Goal: Task Accomplishment & Management: Complete application form

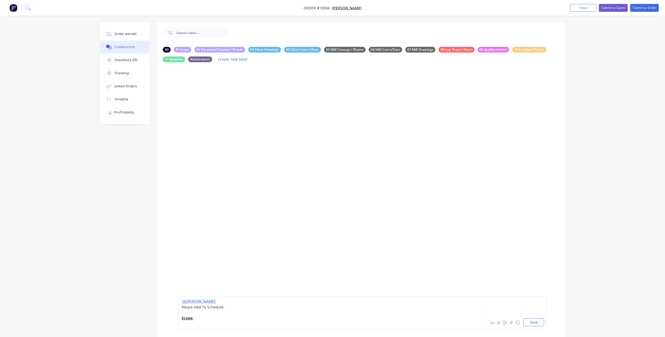
click at [200, 322] on div at bounding box center [318, 323] width 272 height 5
click at [190, 324] on div at bounding box center [318, 323] width 272 height 5
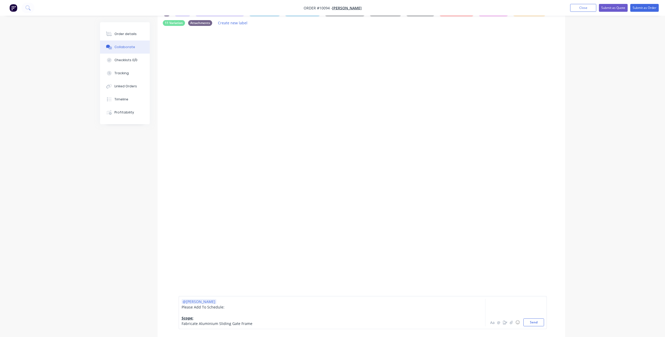
click at [198, 323] on span "Fabricate Aluminium Sliding Gate Frame" at bounding box center [217, 323] width 71 height 5
click at [273, 324] on div "Fabricate & Install Aluminium Sliding Gate Frame" at bounding box center [318, 323] width 272 height 5
click at [265, 317] on div "Fabricate & Install Aluminium Sliding Gate Frame" at bounding box center [318, 317] width 272 height 5
click at [213, 313] on span "Fabricate & Install Aluminium Sliding Gate Frame with inground posts" at bounding box center [243, 312] width 123 height 5
click at [193, 323] on div at bounding box center [318, 323] width 272 height 5
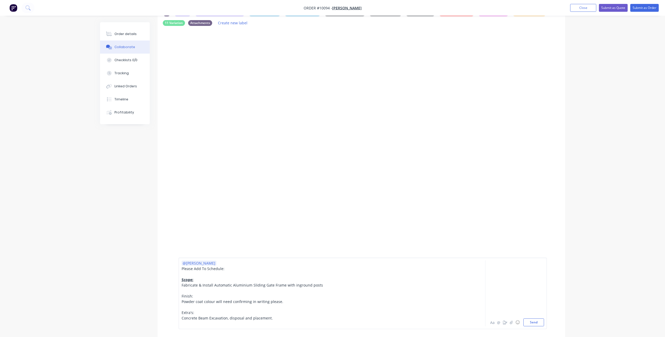
click at [211, 317] on span "Concrete Beam Excavation, disposal and placement." at bounding box center [227, 317] width 91 height 5
click at [235, 318] on span "Concrete Beam excavation, disposal and placement." at bounding box center [227, 317] width 91 height 5
click at [265, 319] on span "Concrete Beam excavation, placement and placement." at bounding box center [229, 317] width 95 height 5
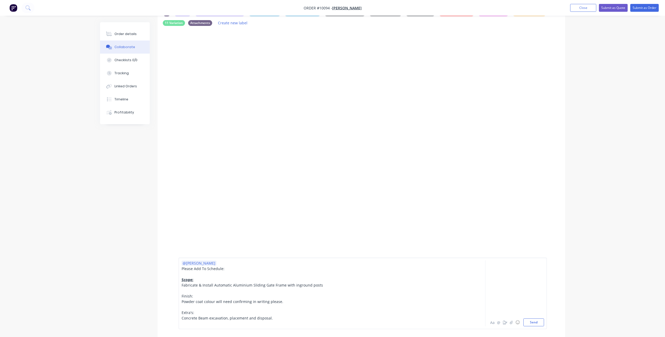
click at [255, 317] on span "Concrete Beam excavation, placement and disposal." at bounding box center [227, 317] width 91 height 5
click at [234, 323] on div at bounding box center [318, 323] width 272 height 5
click at [259, 323] on div at bounding box center [318, 323] width 272 height 5
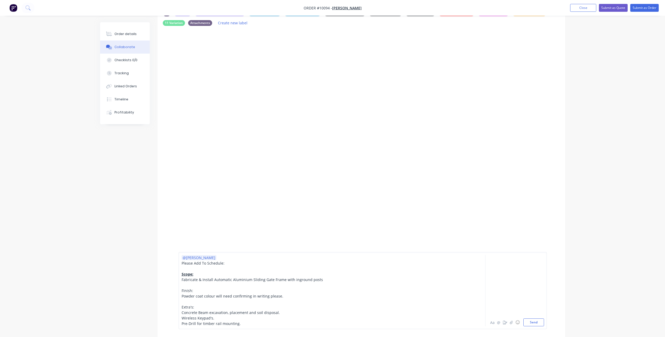
click at [181, 306] on div "@[PERSON_NAME] Please Add To Schedule: Scope: Fabricate & Install Automatic Alu…" at bounding box center [317, 290] width 272 height 71
click at [183, 306] on span "Extra's:" at bounding box center [188, 306] width 13 height 5
click at [187, 289] on span "Finish:" at bounding box center [187, 290] width 11 height 5
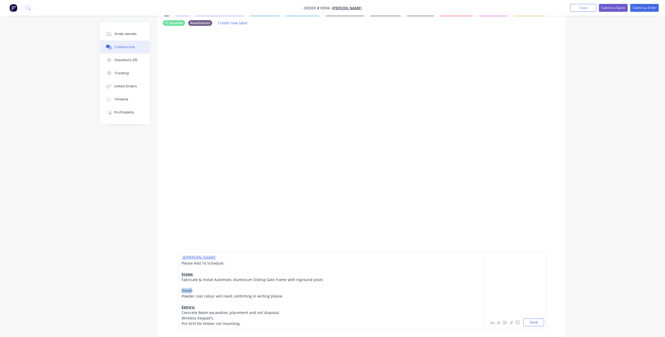
click at [187, 289] on span "Finish:" at bounding box center [187, 290] width 11 height 5
click at [244, 327] on div "@[PERSON_NAME] Please Add To Schedule: Scope: Fabricate & Install Automatic Alu…" at bounding box center [362, 290] width 368 height 77
click at [242, 323] on div "Pre-Drill for timber rail mounting." at bounding box center [318, 323] width 272 height 5
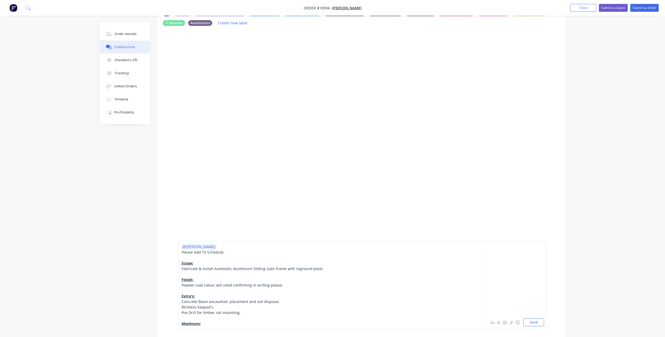
drag, startPoint x: 215, startPoint y: 326, endPoint x: 127, endPoint y: 206, distance: 148.6
click at [127, 206] on div "All 01 Scope 02 Pre-award Concept / Photos 03 Client Drawings 04 Client Com's./…" at bounding box center [332, 189] width 465 height 406
copy div "@[PERSON_NAME] Please Add To Schedule: Scope: Fabricate & Install Automatic Alu…"
click at [216, 325] on div "Manhours:" at bounding box center [318, 323] width 272 height 5
click at [215, 325] on div "Manhours:" at bounding box center [318, 323] width 272 height 5
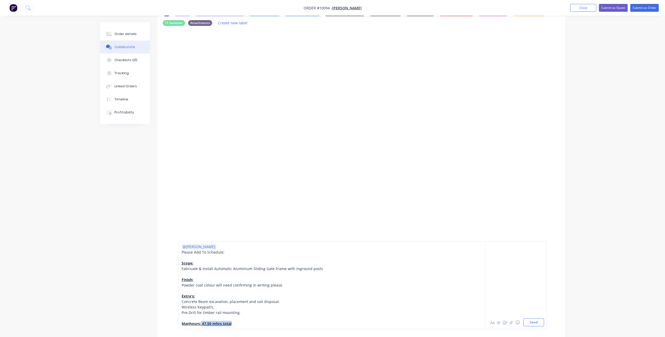
drag, startPoint x: 201, startPoint y: 323, endPoint x: 232, endPoint y: 325, distance: 31.1
click at [232, 325] on div "Manhours: 47.50 mhrs total" at bounding box center [318, 323] width 272 height 5
click at [230, 325] on span "47.50 mhrs total" at bounding box center [216, 323] width 30 height 5
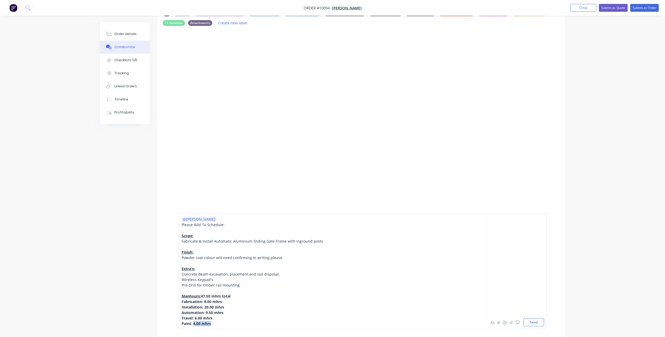
drag, startPoint x: 208, startPoint y: 323, endPoint x: 193, endPoint y: 322, distance: 14.6
click at [193, 322] on span "Paint: 4.00 mhrs" at bounding box center [196, 323] width 29 height 5
drag, startPoint x: 194, startPoint y: 317, endPoint x: 217, endPoint y: 317, distance: 22.5
click at [217, 317] on div "Travel: 6.00 mhrs" at bounding box center [318, 317] width 272 height 5
drag, startPoint x: 205, startPoint y: 312, endPoint x: 225, endPoint y: 313, distance: 20.4
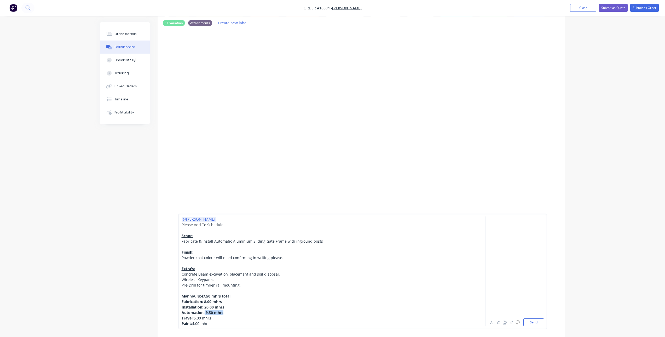
click at [225, 313] on div "Automation: 9.50 mhrs" at bounding box center [318, 312] width 272 height 5
drag, startPoint x: 204, startPoint y: 306, endPoint x: 233, endPoint y: 308, distance: 28.3
click at [233, 308] on div "Installation: 20.00 mhrs" at bounding box center [318, 306] width 272 height 5
drag, startPoint x: 204, startPoint y: 301, endPoint x: 227, endPoint y: 302, distance: 22.5
click at [227, 302] on div "Fabrication: 8.00 mhrs" at bounding box center [318, 301] width 272 height 5
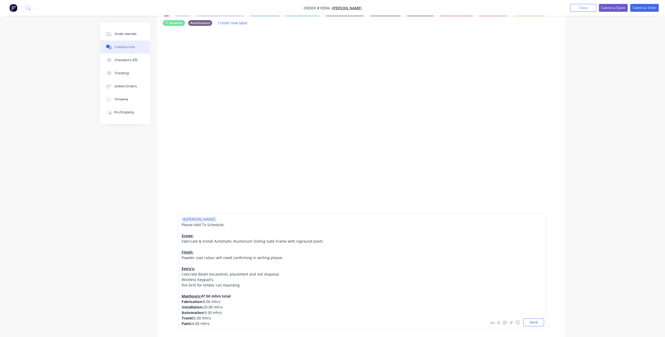
click at [233, 321] on div "Paint: 4.00 mhrs" at bounding box center [318, 323] width 272 height 5
drag, startPoint x: 184, startPoint y: 302, endPoint x: 184, endPoint y: 327, distance: 25.6
click at [184, 327] on div "@[PERSON_NAME] Please Add To Schedule: Scope: Fabricate & Install Automatic Alu…" at bounding box center [362, 270] width 368 height 115
click at [493, 325] on button "Aa" at bounding box center [492, 322] width 6 height 6
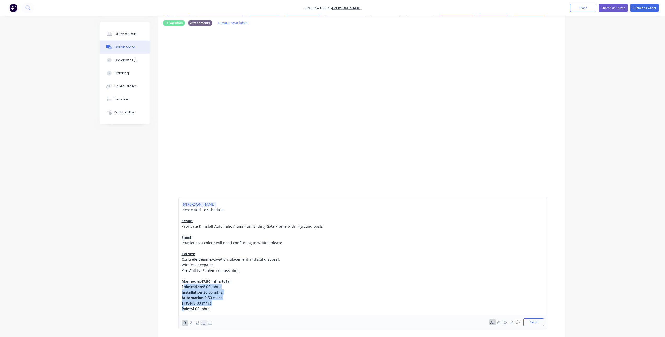
click at [202, 324] on icon "button" at bounding box center [203, 322] width 4 height 3
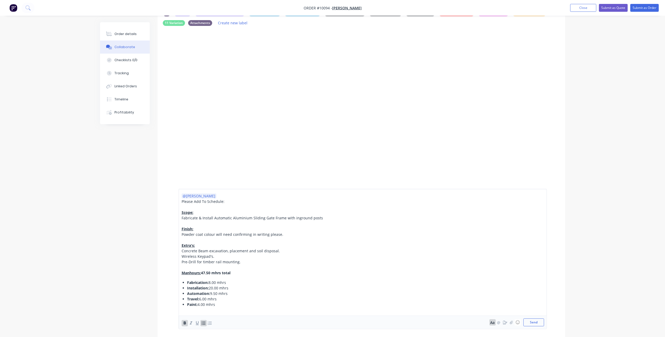
click at [222, 302] on div "Paint: 4.00 mhrs" at bounding box center [320, 304] width 266 height 5
click at [205, 278] on div "@[PERSON_NAME] Please Add To Schedule: Scope: Fabricate & Install Automatic Alu…" at bounding box center [318, 250] width 272 height 114
click at [225, 305] on div "Paint: 4.00 mhrs" at bounding box center [320, 304] width 266 height 5
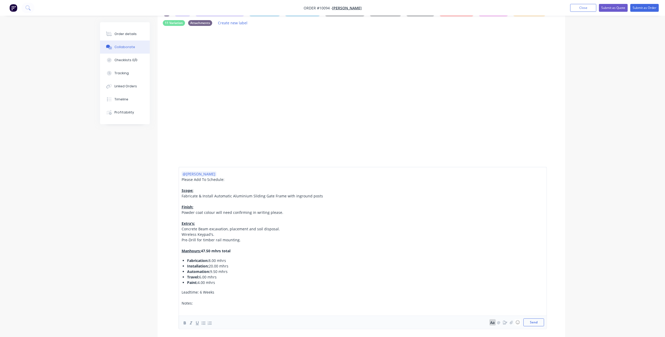
click at [203, 292] on span "Leadtime: 6 Weeks" at bounding box center [198, 291] width 33 height 5
click at [199, 292] on span "Leadtime: 6 Weeks" at bounding box center [198, 291] width 33 height 5
click at [195, 306] on div at bounding box center [318, 308] width 272 height 5
click at [185, 292] on span "Leadtime: Standard 6 Weeks" at bounding box center [207, 291] width 50 height 5
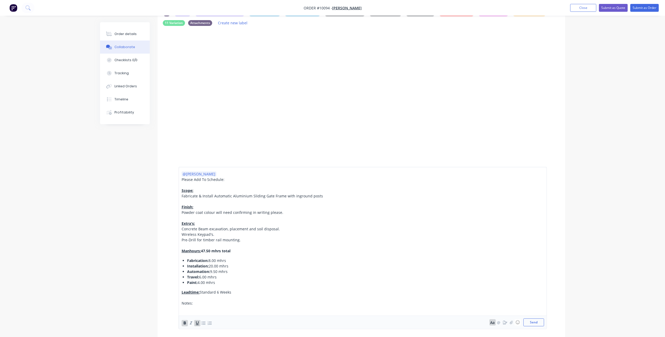
click at [187, 303] on span "Notes:" at bounding box center [187, 302] width 11 height 5
click at [189, 310] on div at bounding box center [318, 308] width 272 height 5
click at [187, 308] on div at bounding box center [318, 308] width 272 height 5
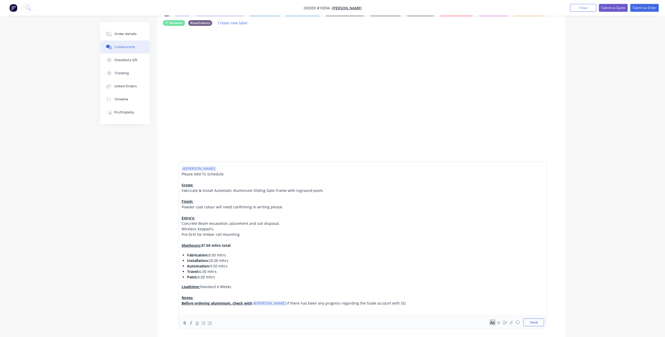
drag, startPoint x: 182, startPoint y: 303, endPoint x: 256, endPoint y: 301, distance: 74.5
click at [256, 301] on div "Before ordering aluminium, check with @[PERSON_NAME] if there has been any prog…" at bounding box center [318, 302] width 272 height 5
click at [391, 303] on div "Before ordering aluminium, check with @[PERSON_NAME] if there has been any prog…" at bounding box center [318, 302] width 272 height 5
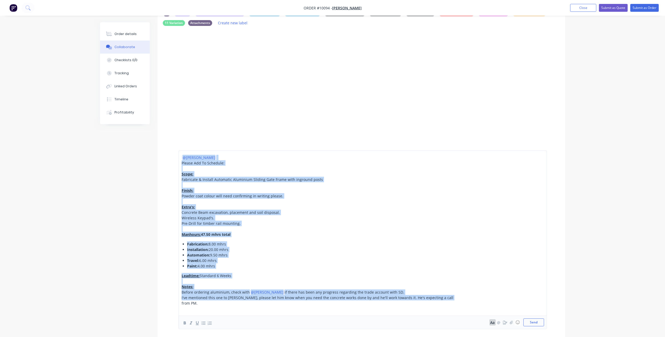
drag, startPoint x: 447, startPoint y: 301, endPoint x: 153, endPoint y: 153, distance: 328.7
click at [153, 153] on div "All 01 Scope 02 Pre-award Concept / Photos 03 Client Drawings 04 Client Com's./…" at bounding box center [332, 227] width 465 height 482
copy div "@[PERSON_NAME] Please Add To Schedule: Scope: Fabricate & Install Automatic Alu…"
click at [280, 284] on div at bounding box center [318, 280] width 272 height 5
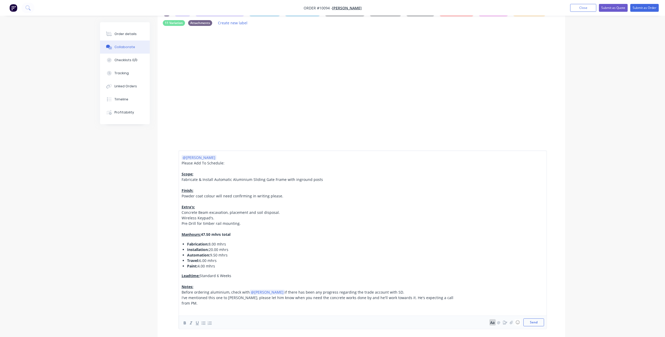
click at [450, 305] on div "I've mentioned this one to [PERSON_NAME], please let him know when you need the…" at bounding box center [318, 300] width 272 height 11
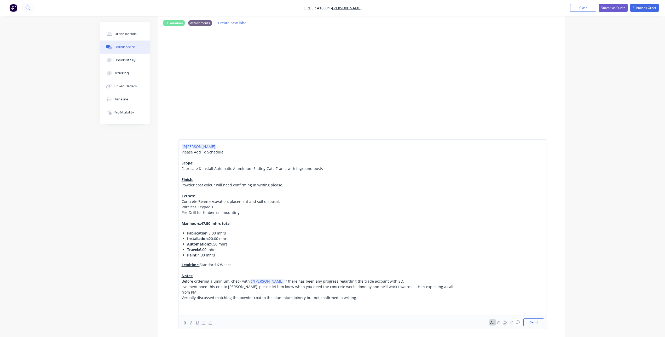
click at [314, 297] on span "Verbally discussed matching the powder coat to the aluminium joinery but not co…" at bounding box center [270, 297] width 176 height 5
click at [303, 308] on div at bounding box center [318, 308] width 272 height 5
click at [305, 303] on div at bounding box center [318, 302] width 272 height 5
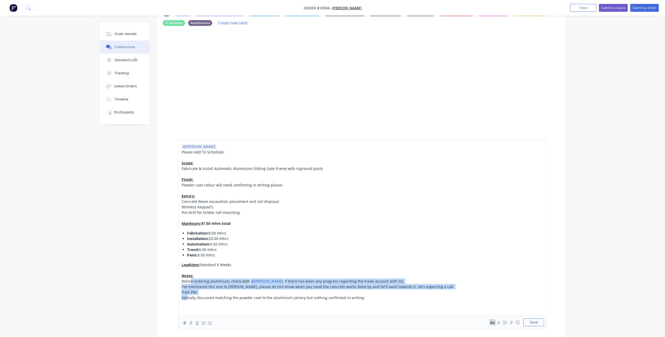
drag, startPoint x: 187, startPoint y: 299, endPoint x: 190, endPoint y: 288, distance: 11.1
click at [190, 288] on div "@[PERSON_NAME] Please Add To Schedule: Scope: Fabricate & Install Automatic Alu…" at bounding box center [318, 227] width 272 height 167
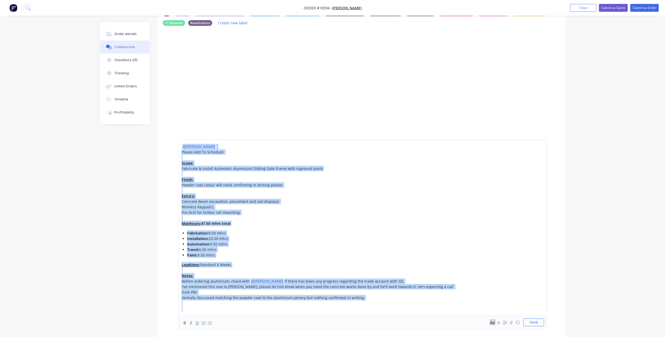
copy div "@[PERSON_NAME] Please Add To Schedule: Scope: Fabricate & Install Automatic Alu…"
click at [192, 301] on div at bounding box center [318, 302] width 272 height 5
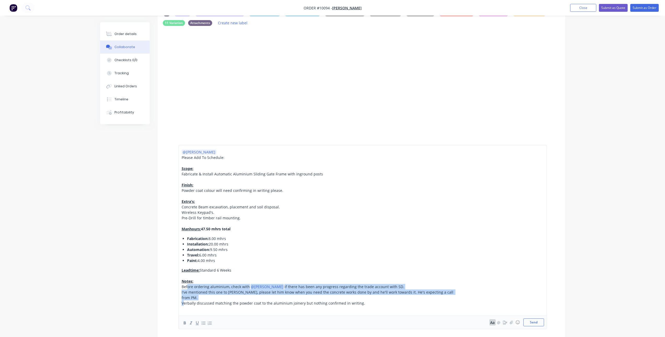
drag, startPoint x: 184, startPoint y: 303, endPoint x: 187, endPoint y: 294, distance: 9.6
click at [187, 294] on div "@[PERSON_NAME] Please Add To Schedule: Scope: Fabricate & Install Automatic Alu…" at bounding box center [318, 230] width 272 height 162
click at [204, 325] on icon "button" at bounding box center [203, 322] width 5 height 5
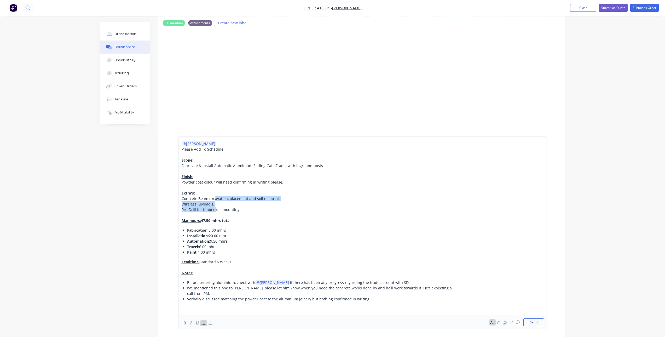
drag, startPoint x: 215, startPoint y: 216, endPoint x: 215, endPoint y: 205, distance: 10.2
click at [215, 205] on div "@[PERSON_NAME] Please Add To Schedule: Scope: Fabricate & Install Automatic Alu…" at bounding box center [318, 226] width 272 height 170
click at [202, 323] on icon "button" at bounding box center [203, 322] width 4 height 3
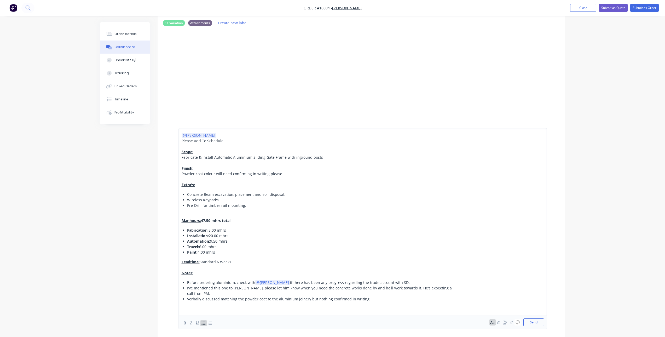
click at [207, 176] on span "Powder coat colour will need confirming in writing please." at bounding box center [233, 173] width 102 height 5
click at [203, 321] on icon "button" at bounding box center [203, 322] width 5 height 5
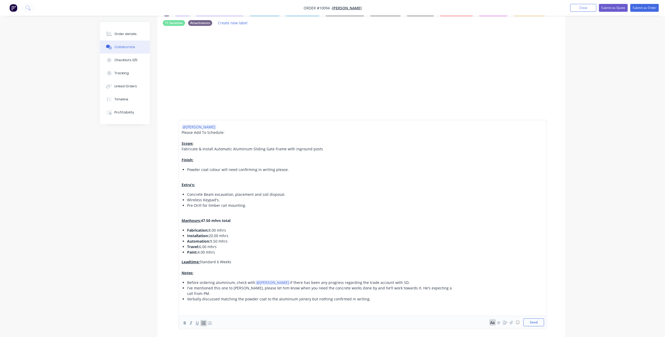
click at [208, 151] on span "Fabricate & Install Automatic Aluminium Sliding Gate Frame with inground posts" at bounding box center [252, 148] width 141 height 5
click at [204, 322] on icon "button" at bounding box center [203, 322] width 4 height 3
click at [251, 197] on span "Concrete Beam excavation, placement and soil disposal." at bounding box center [236, 194] width 98 height 5
click at [187, 206] on ul "Concrete Beam excavation, placement, and soil disposal. Wireless Keypad's. Pre-…" at bounding box center [318, 200] width 272 height 16
click at [270, 208] on div "Pre-Drill for timber rail mounting." at bounding box center [320, 204] width 266 height 5
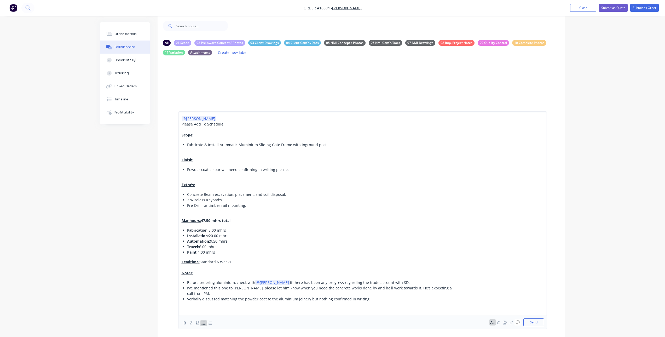
scroll to position [0, 0]
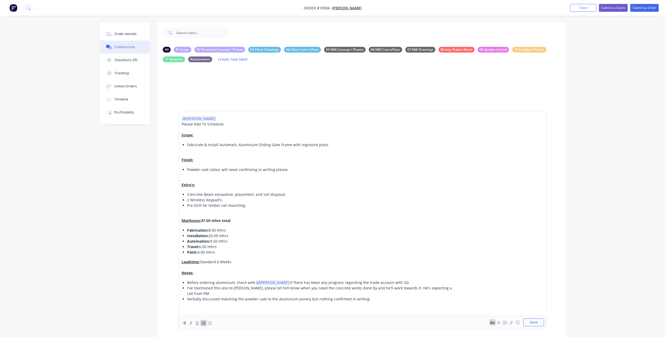
click at [364, 299] on span "Verbally discussed matching the powder coat to the aluminium joinery but nothin…" at bounding box center [278, 298] width 183 height 5
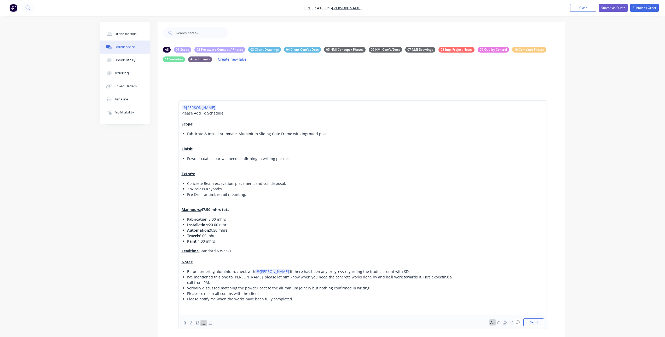
drag, startPoint x: 532, startPoint y: 322, endPoint x: 314, endPoint y: 297, distance: 220.1
click at [314, 305] on div "@[PERSON_NAME] Please Add To Schedule: Scope: Fabricate & Install Automatic Alu…" at bounding box center [362, 215] width 363 height 220
click at [314, 297] on div "Please notify me when the works have been fully completed." at bounding box center [320, 298] width 266 height 5
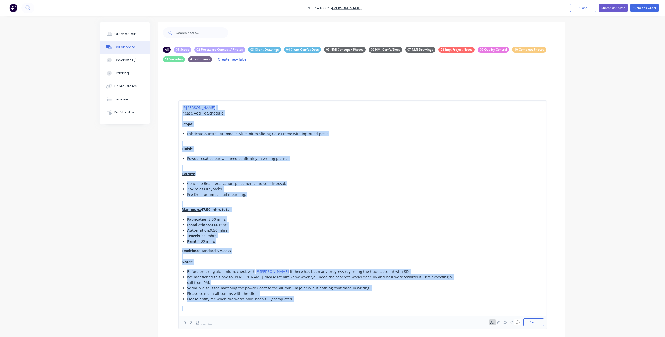
copy div "@[PERSON_NAME] Please Add To Schedule: Scope: Fabricate & Install Automatic Alu…"
click at [314, 297] on div "Please notify me when the works have been fully completed." at bounding box center [320, 298] width 266 height 5
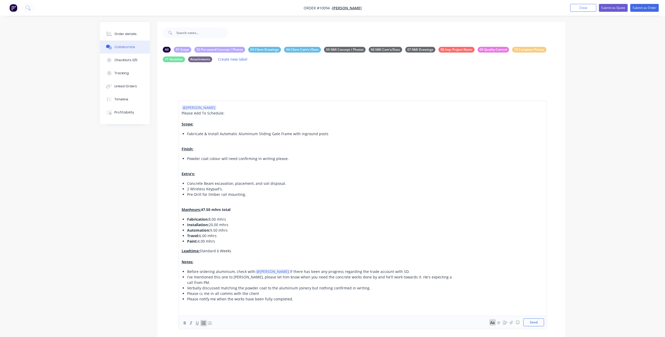
drag, startPoint x: 537, startPoint y: 323, endPoint x: 275, endPoint y: 294, distance: 264.2
click at [275, 294] on div "@[PERSON_NAME] Please Add To Schedule: Scope: Fabricate & Install Automatic Alu…" at bounding box center [362, 215] width 363 height 220
click at [275, 294] on div "Please cc me in all comms with the client" at bounding box center [320, 293] width 266 height 5
click at [303, 299] on div "Please notify me when the works have been fully completed." at bounding box center [320, 298] width 266 height 5
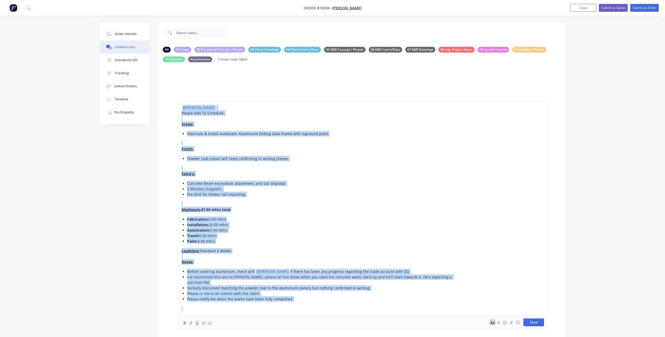
copy div "@[PERSON_NAME] Please Add To Schedule: Scope: Fabricate & Install Automatic Alu…"
click at [374, 297] on div "Please notify me when the works have been fully completed." at bounding box center [320, 298] width 266 height 5
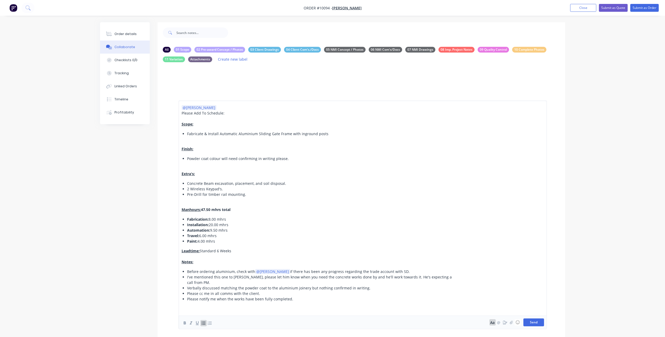
click at [538, 322] on button "Send" at bounding box center [533, 322] width 21 height 8
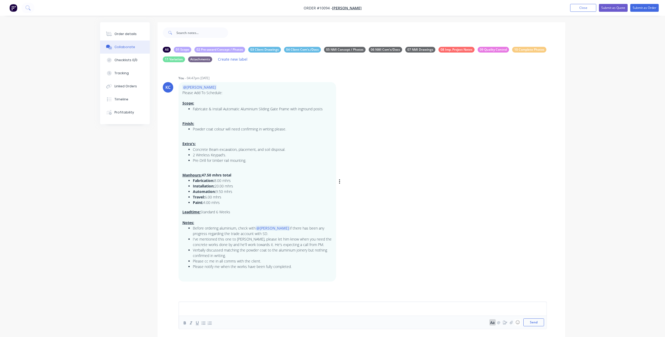
scroll to position [17, 0]
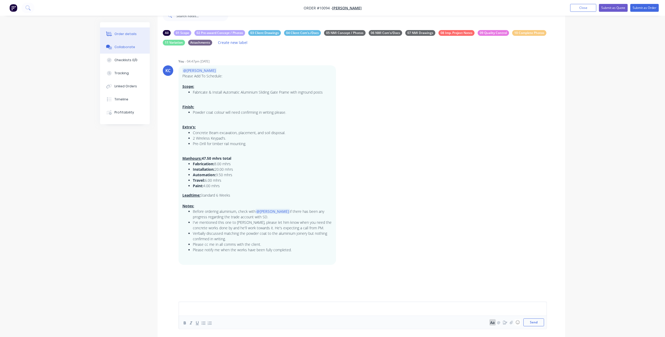
click at [124, 34] on div "Order details" at bounding box center [125, 34] width 22 height 5
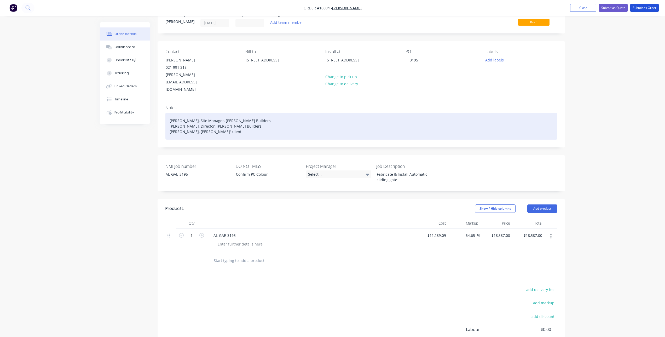
drag, startPoint x: 647, startPoint y: 8, endPoint x: 215, endPoint y: 123, distance: 447.9
click at [220, 123] on div "Order #10094 - [PERSON_NAME] Add product Close Submit as Quote Submit as Order …" at bounding box center [332, 192] width 665 height 419
click at [217, 118] on div "[PERSON_NAME], Site Manager, [PERSON_NAME] Builders [PERSON_NAME], Director, [P…" at bounding box center [361, 126] width 392 height 27
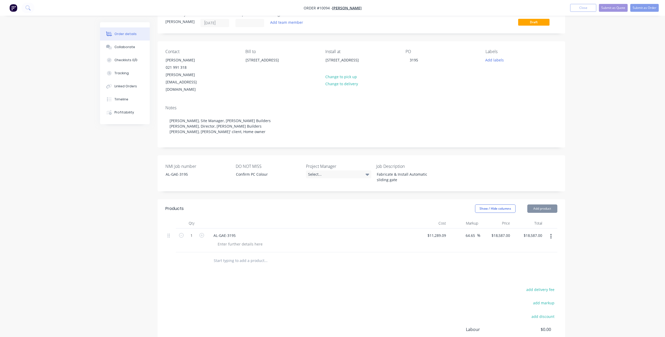
click at [571, 126] on div "Order details Collaborate Checklists 0/0 Tracking Linked Orders Timeline Profit…" at bounding box center [332, 192] width 665 height 419
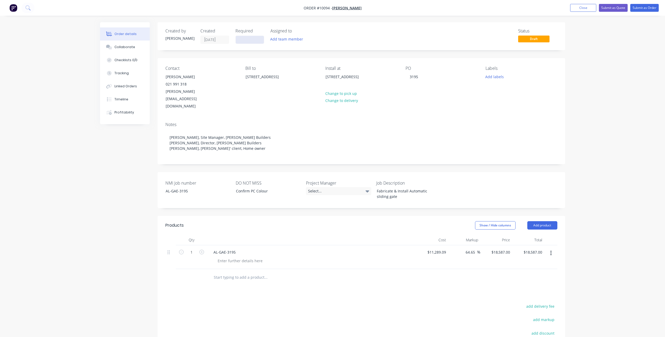
click at [253, 40] on input at bounding box center [250, 40] width 28 height 8
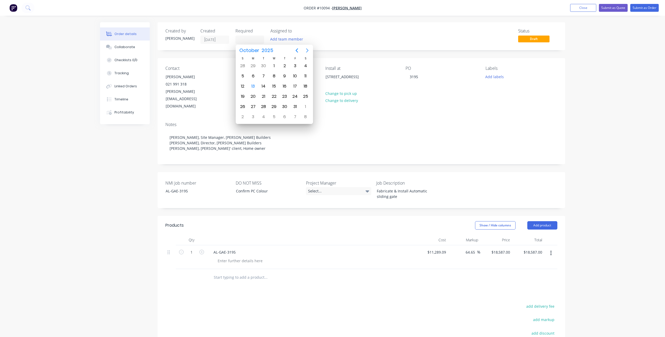
click at [309, 49] on icon "Next page" at bounding box center [307, 50] width 6 height 6
click at [252, 108] on div "24" at bounding box center [253, 107] width 8 height 8
type input "[DATE]"
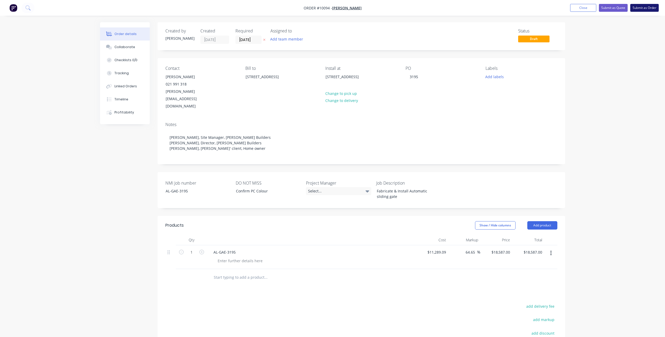
click at [639, 9] on button "Submit as Order" at bounding box center [644, 8] width 28 height 8
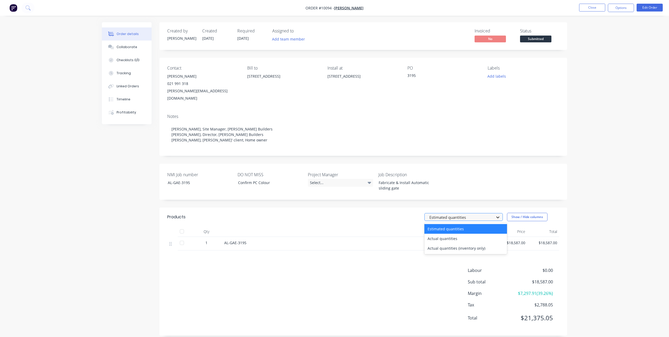
click at [497, 215] on icon at bounding box center [497, 217] width 5 height 5
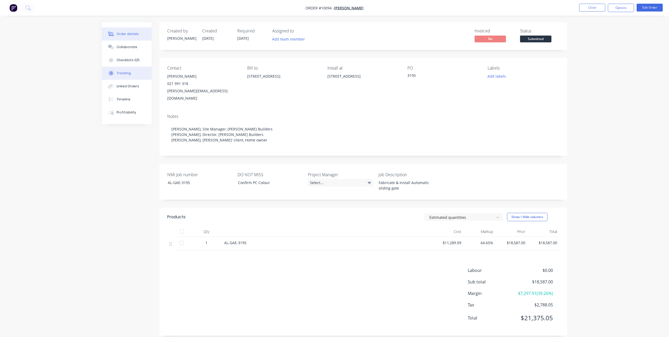
click at [127, 72] on div "Tracking" at bounding box center [124, 73] width 14 height 5
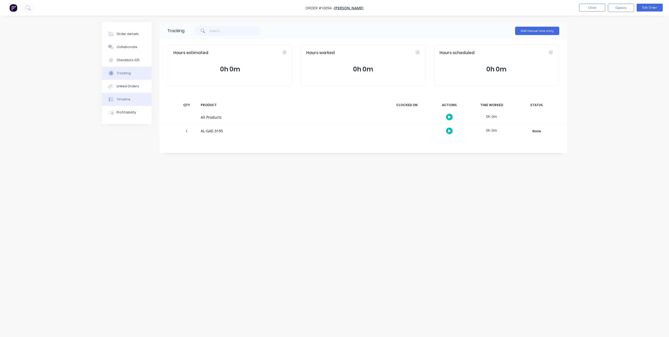
click at [124, 101] on div "Timeline" at bounding box center [124, 99] width 14 height 5
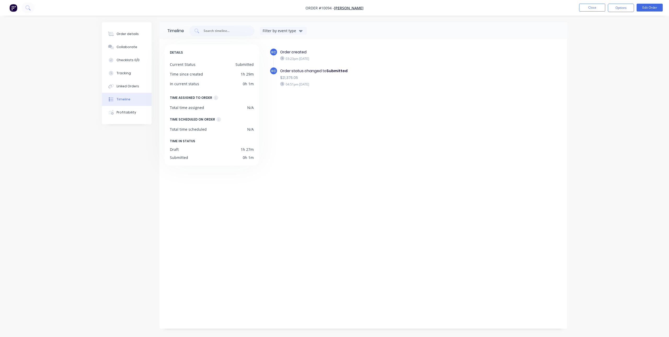
drag, startPoint x: 483, startPoint y: 138, endPoint x: 409, endPoint y: 136, distance: 73.2
click at [409, 136] on div "KC Order created 03:23pm [DATE] KC Order status changed to Submitted $21,375.05…" at bounding box center [413, 182] width 298 height 276
click at [15, 7] on img "button" at bounding box center [13, 8] width 8 height 8
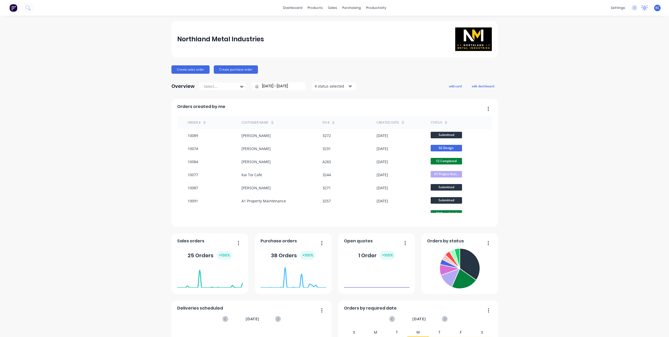
click at [642, 7] on icon at bounding box center [644, 7] width 5 height 4
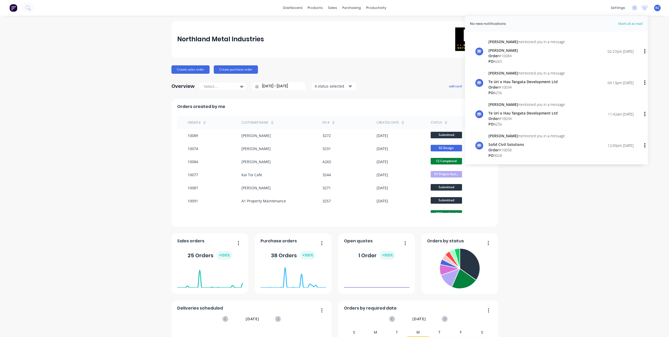
click at [525, 54] on div "Order # 10084" at bounding box center [526, 55] width 77 height 5
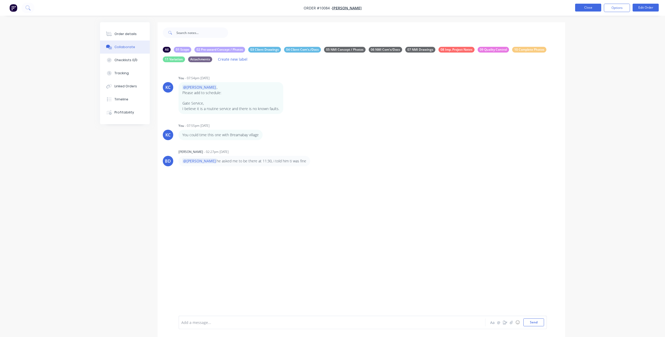
click at [594, 9] on button "Close" at bounding box center [588, 8] width 26 height 8
